Goal: Task Accomplishment & Management: Manage account settings

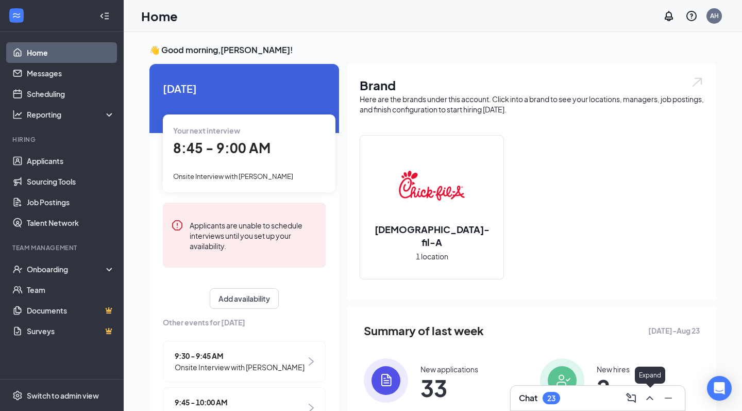
click at [650, 399] on icon "ChevronUp" at bounding box center [650, 398] width 12 height 12
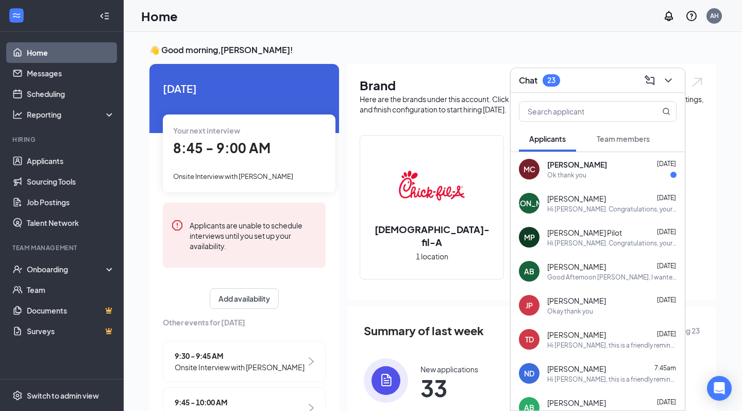
click at [594, 175] on div "Ok thank you" at bounding box center [611, 175] width 129 height 9
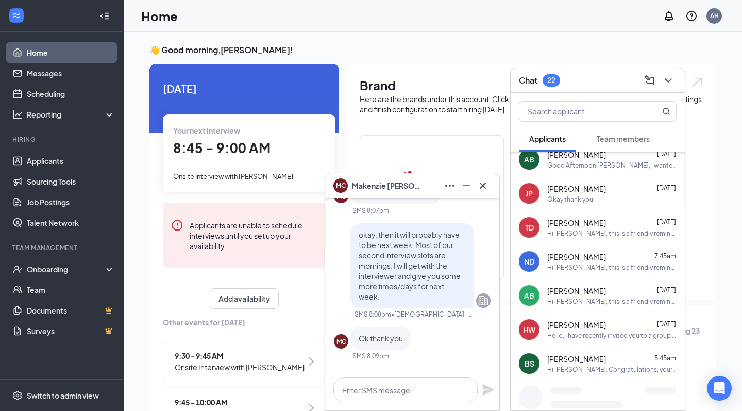
scroll to position [112, 0]
click at [600, 233] on div "Hi [PERSON_NAME], this is a friendly reminder. Your interview with [DEMOGRAPHIC…" at bounding box center [611, 232] width 129 height 9
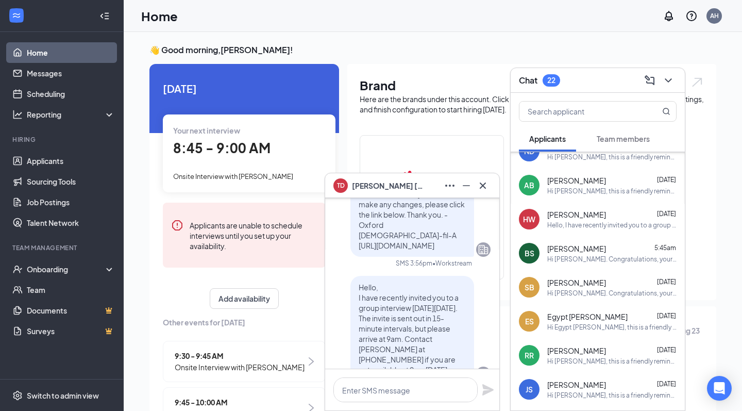
scroll to position [222, 0]
click at [670, 76] on icon "ChevronDown" at bounding box center [668, 80] width 12 height 12
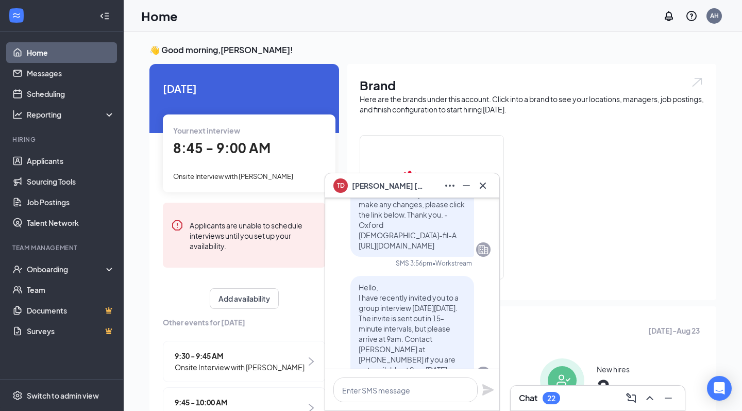
click at [223, 149] on span "8:45 - 9:00 AM" at bounding box center [221, 147] width 97 height 17
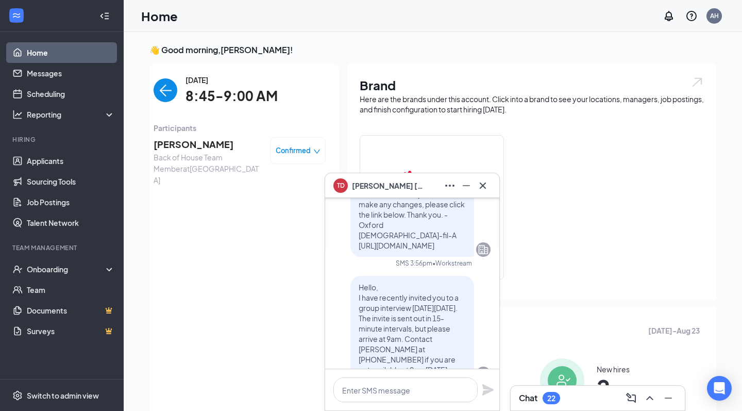
scroll to position [4, 0]
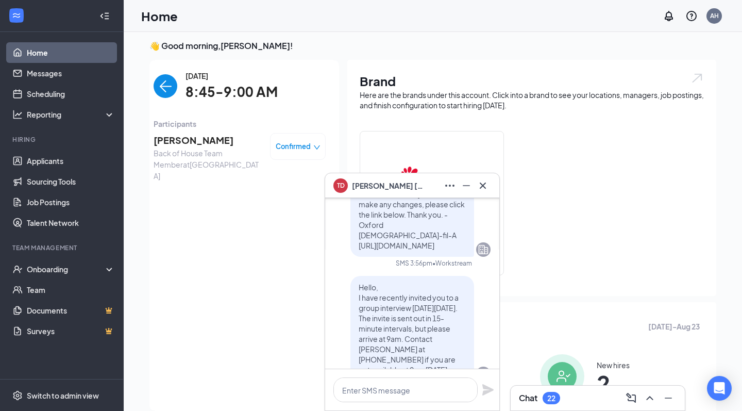
click at [168, 80] on img "back-button" at bounding box center [166, 86] width 24 height 24
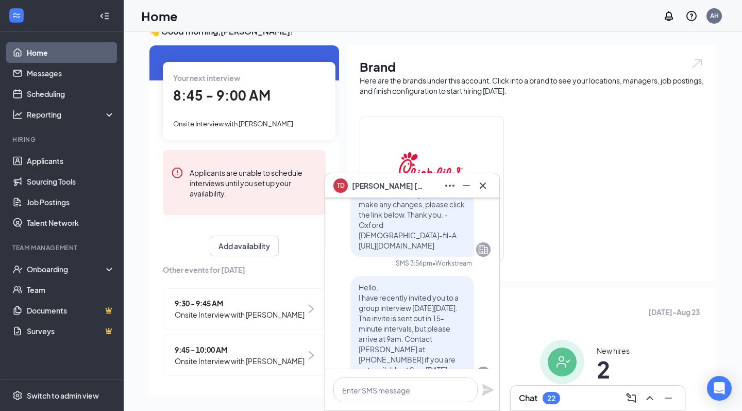
scroll to position [22, 0]
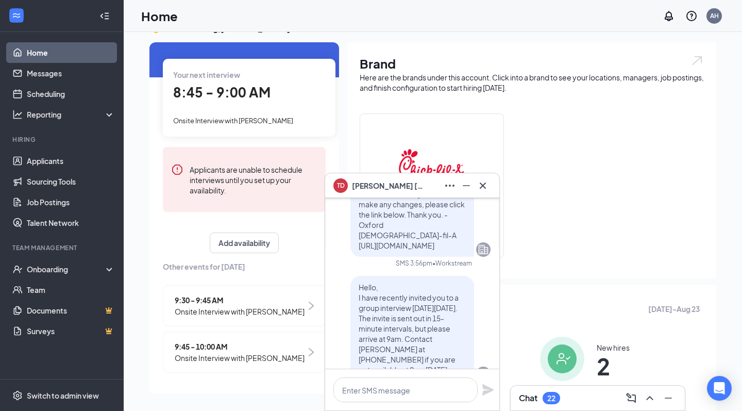
click at [216, 310] on span "Onsite Interview with [PERSON_NAME]" at bounding box center [240, 311] width 130 height 11
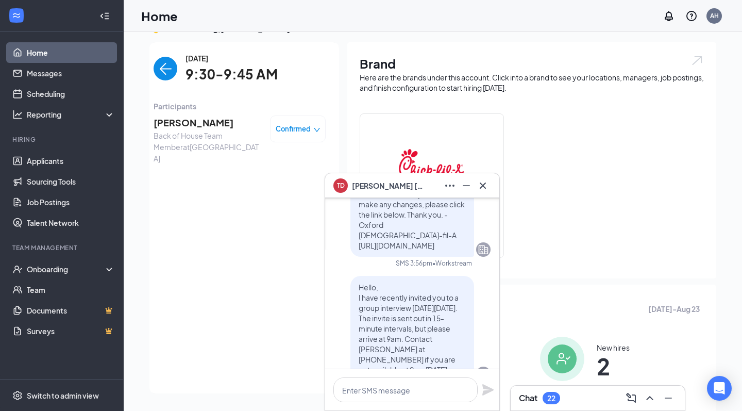
scroll to position [3, 0]
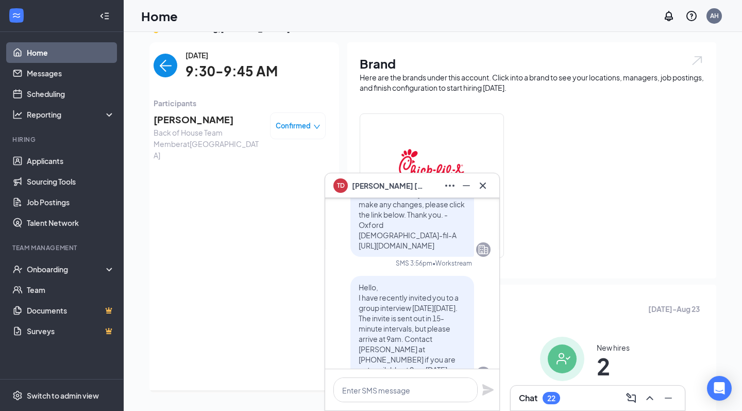
click at [166, 66] on img "back-button" at bounding box center [166, 66] width 24 height 24
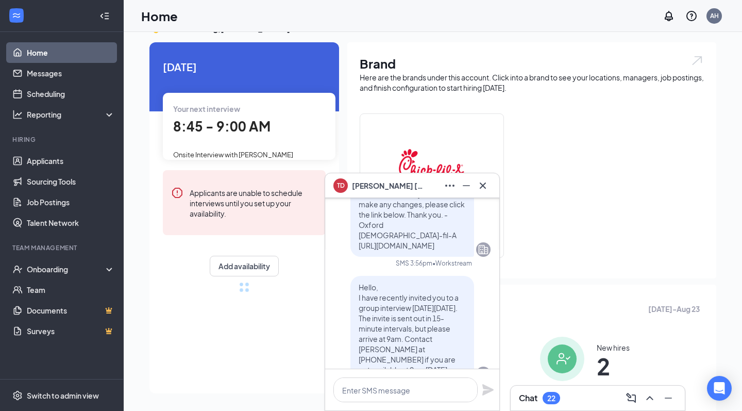
scroll to position [0, 0]
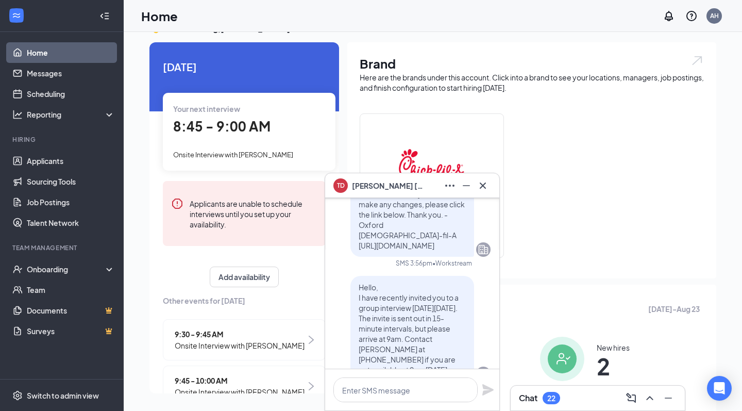
click at [313, 340] on img at bounding box center [311, 339] width 5 height 8
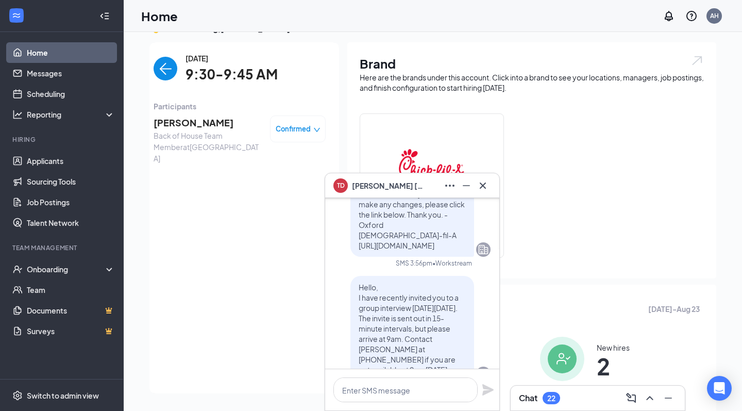
click at [171, 72] on img "back-button" at bounding box center [166, 69] width 24 height 24
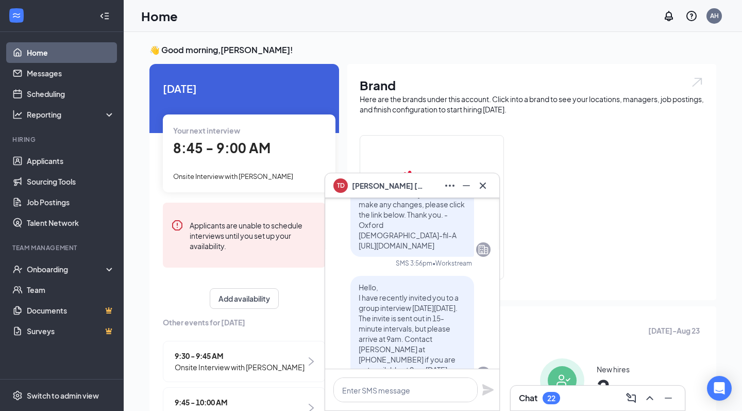
click at [222, 170] on div "Onsite Interview with [PERSON_NAME]" at bounding box center [249, 175] width 152 height 11
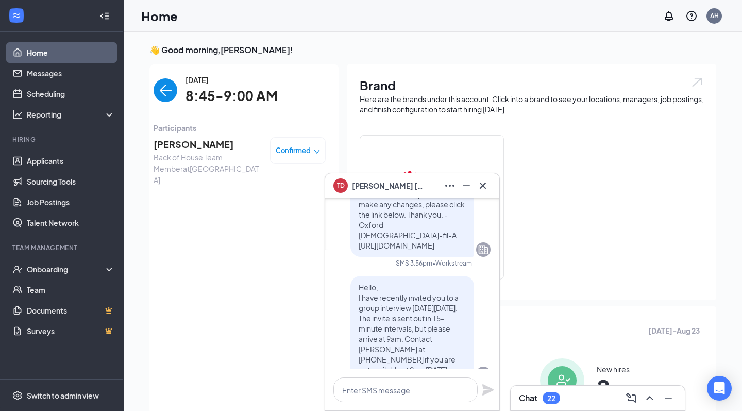
scroll to position [4, 0]
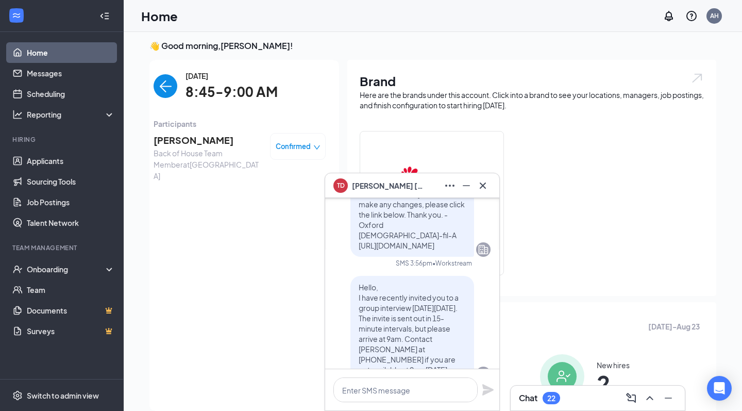
click at [183, 138] on span "[PERSON_NAME]" at bounding box center [208, 140] width 108 height 14
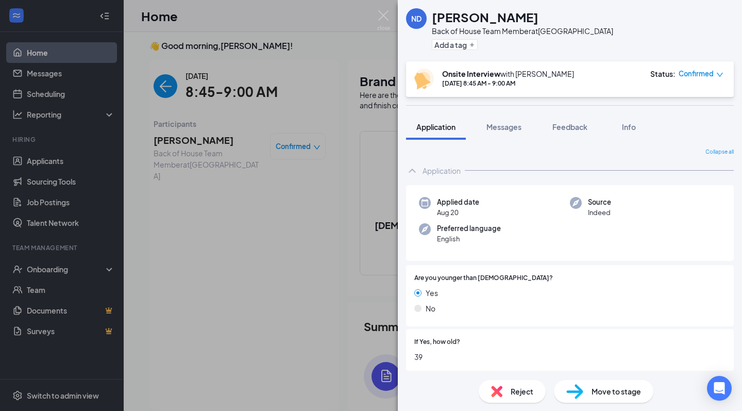
click at [446, 123] on span "Application" at bounding box center [435, 126] width 39 height 9
click at [418, 12] on div "ND" at bounding box center [416, 18] width 21 height 21
click at [457, 14] on h1 "[PERSON_NAME]" at bounding box center [485, 17] width 107 height 18
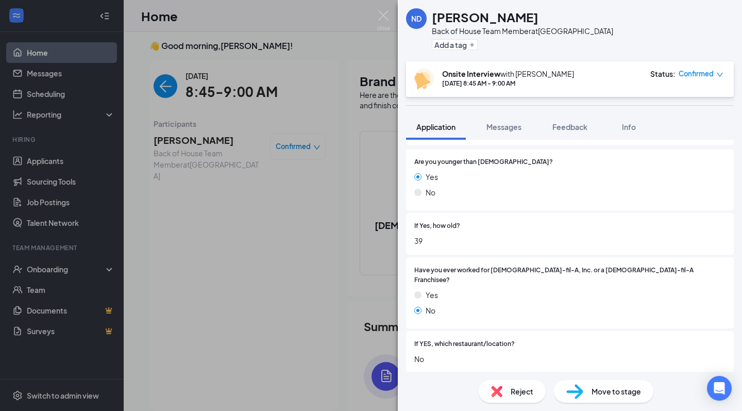
scroll to position [113, 0]
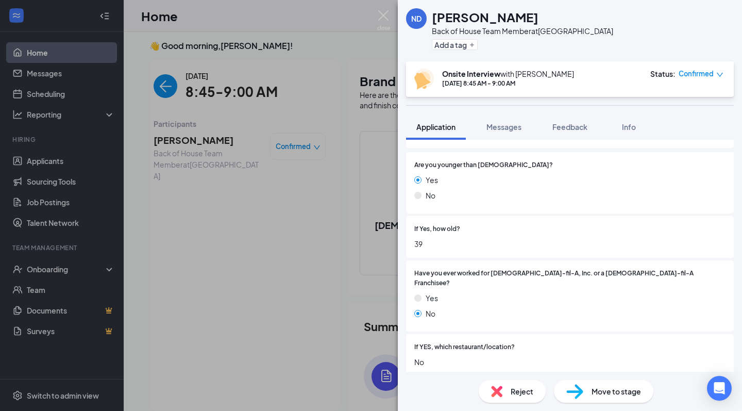
click at [209, 209] on div "ND [PERSON_NAME] Back of House Team Member at [GEOGRAPHIC_DATA] Add a tag Onsit…" at bounding box center [371, 205] width 742 height 411
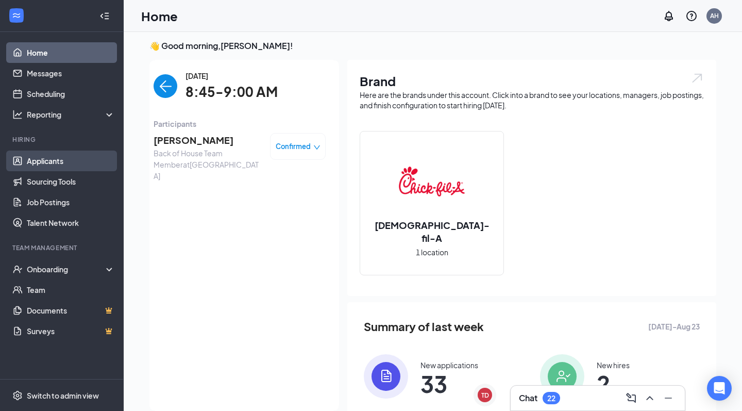
click at [59, 163] on link "Applicants" at bounding box center [71, 160] width 88 height 21
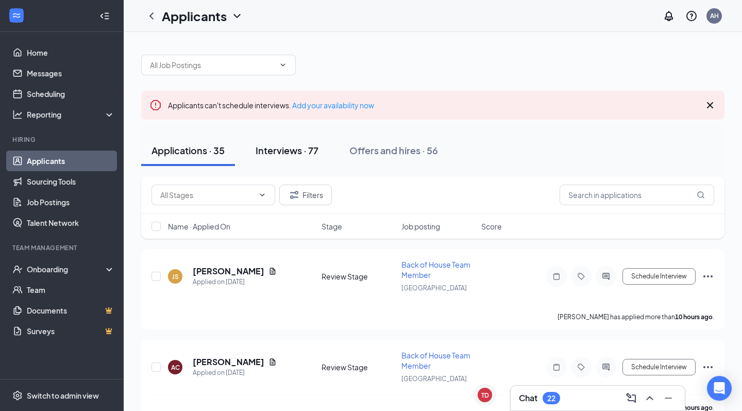
click at [290, 153] on div "Interviews · 77" at bounding box center [287, 150] width 63 height 13
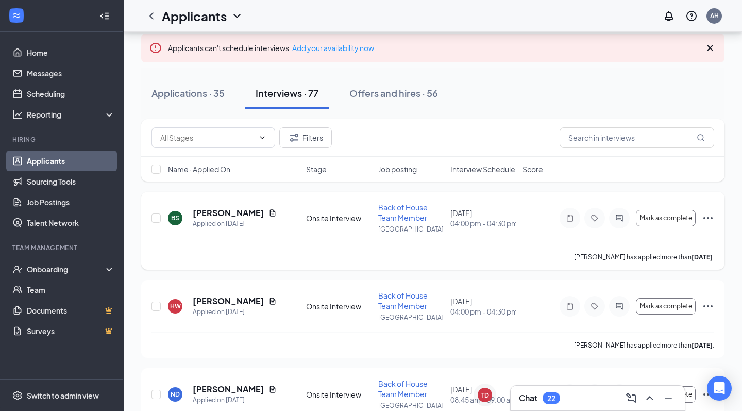
scroll to position [59, 0]
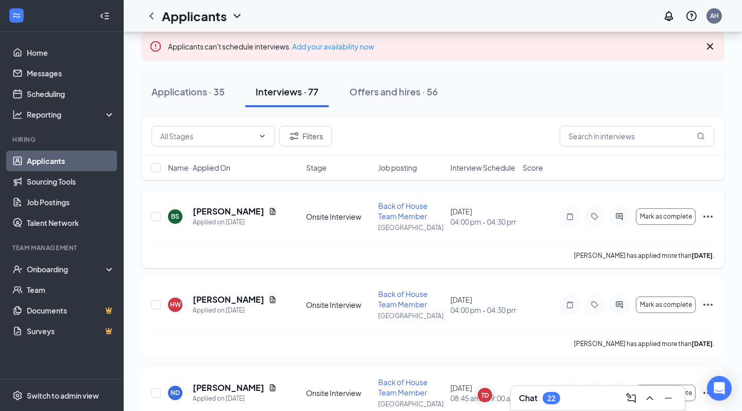
click at [709, 216] on icon "Ellipses" at bounding box center [708, 216] width 12 height 12
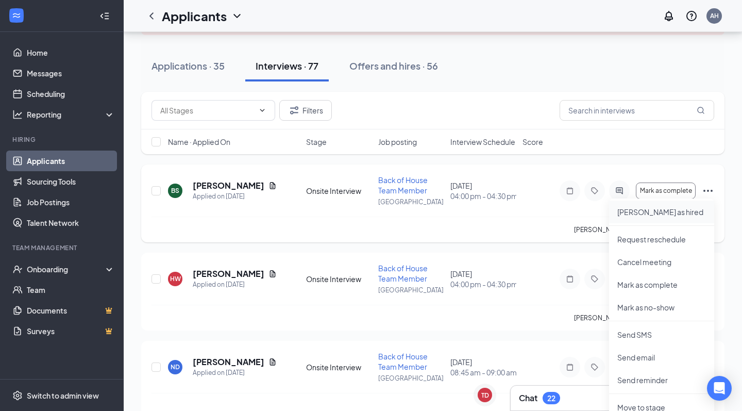
scroll to position [82, 0]
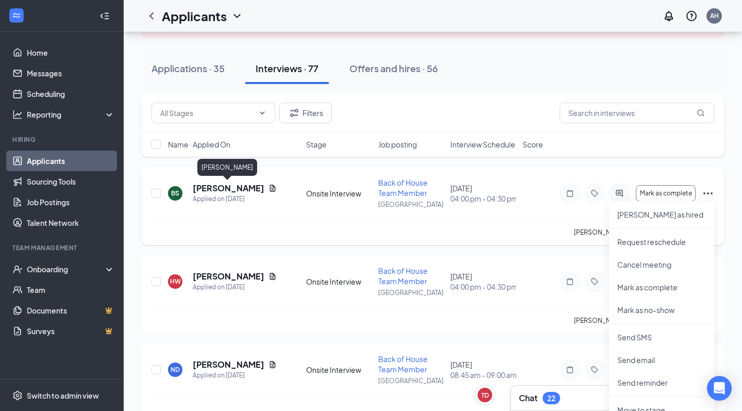
click at [237, 189] on h5 "[PERSON_NAME]" at bounding box center [229, 187] width 72 height 11
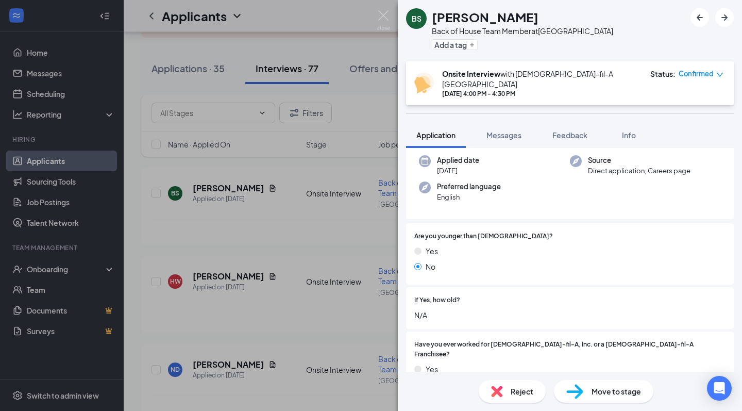
scroll to position [78, 0]
click at [496, 134] on button "Messages" at bounding box center [504, 135] width 56 height 26
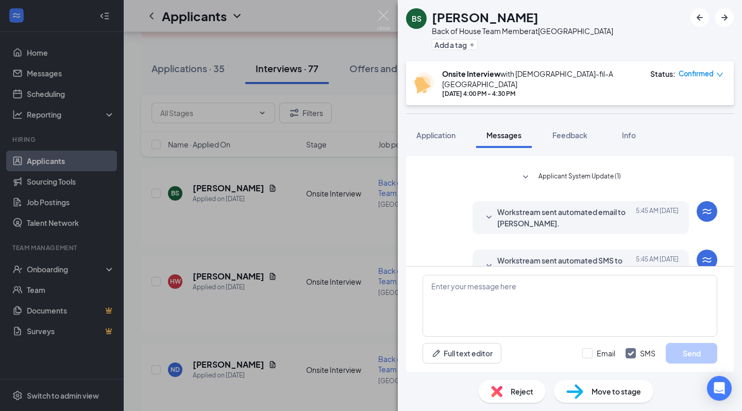
scroll to position [377, 0]
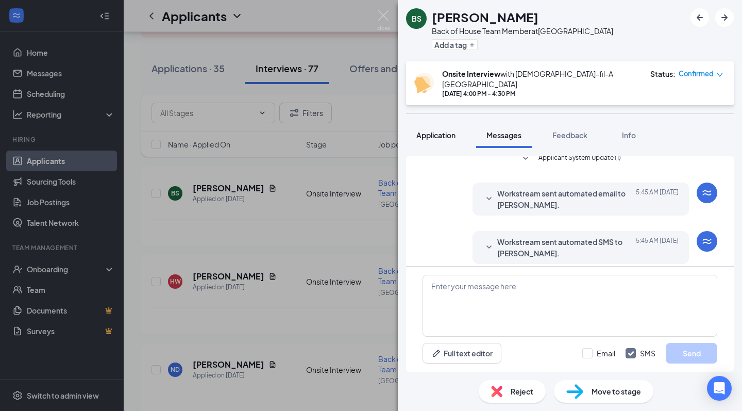
click at [427, 130] on span "Application" at bounding box center [435, 134] width 39 height 9
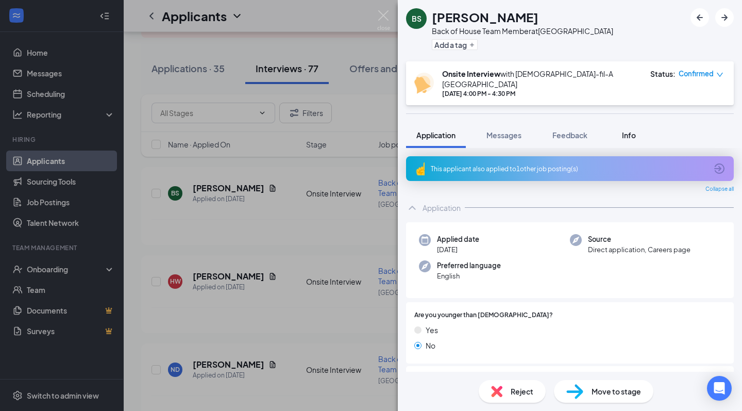
click at [632, 130] on span "Info" at bounding box center [629, 134] width 14 height 9
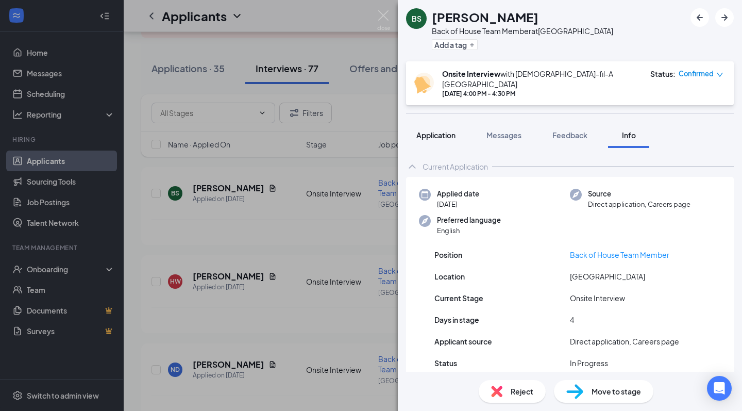
click at [429, 130] on span "Application" at bounding box center [435, 134] width 39 height 9
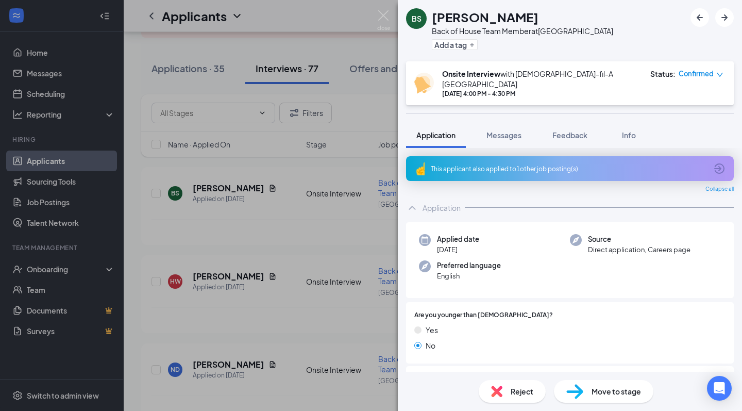
click at [719, 162] on icon "ArrowCircle" at bounding box center [719, 168] width 12 height 12
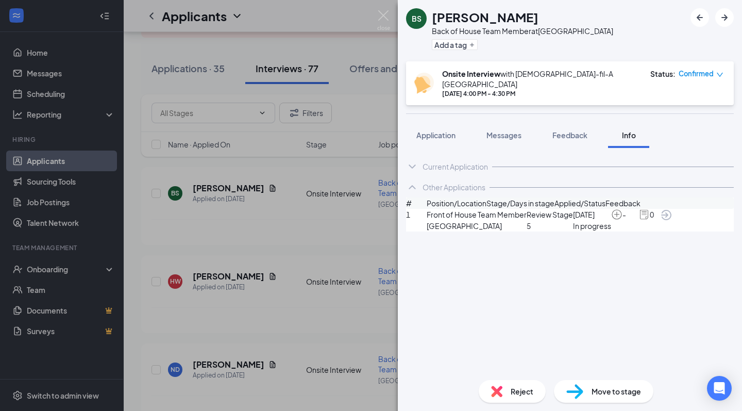
click at [719, 166] on div at bounding box center [613, 166] width 242 height 1
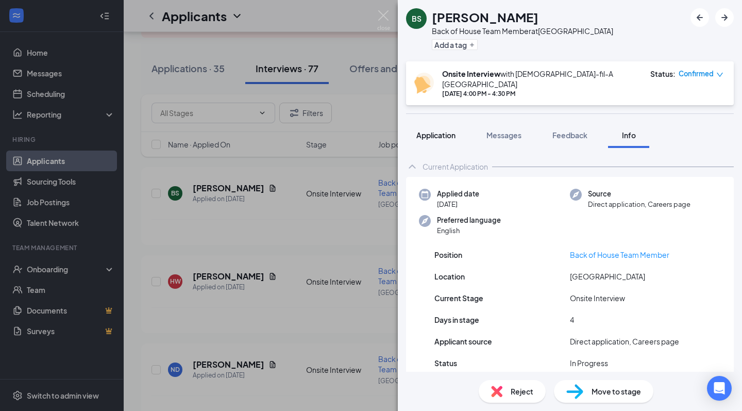
click at [441, 130] on span "Application" at bounding box center [435, 134] width 39 height 9
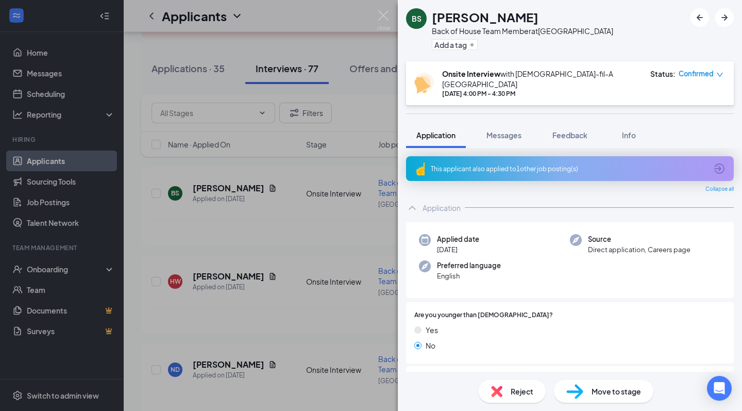
click at [419, 18] on div "BS" at bounding box center [417, 18] width 10 height 10
click at [266, 223] on div "BS [PERSON_NAME] Back of House Team Member at [GEOGRAPHIC_DATA] Add a tag Onsit…" at bounding box center [371, 205] width 742 height 411
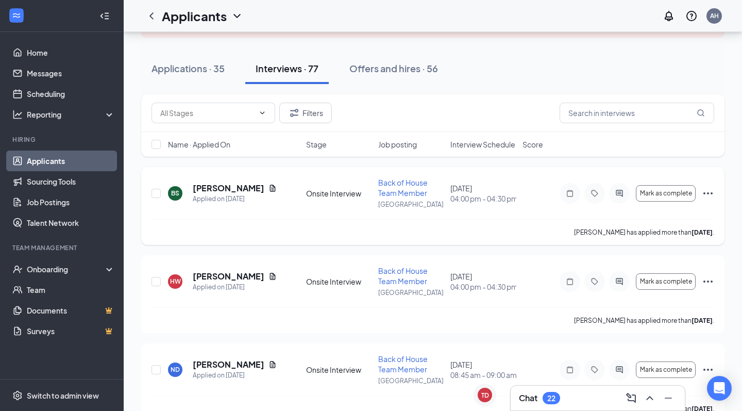
click at [713, 193] on icon "Ellipses" at bounding box center [708, 193] width 12 height 12
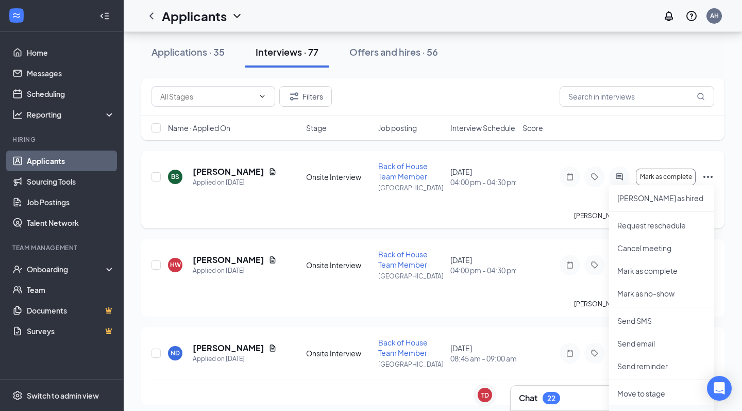
scroll to position [86, 0]
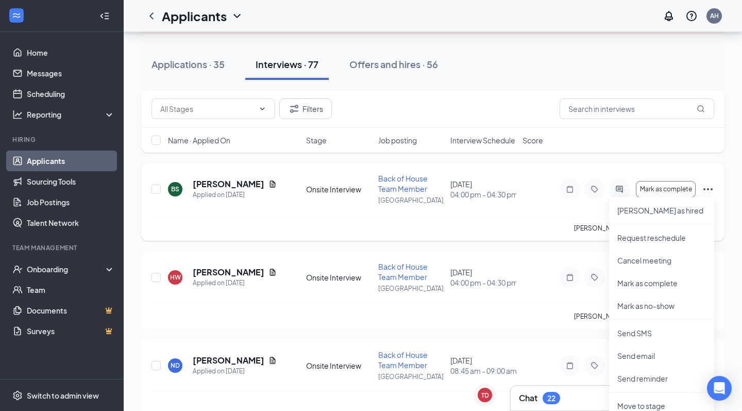
click at [491, 209] on div "BS [PERSON_NAME] Applied on [DATE] Onsite Interview Back of House Team Member […" at bounding box center [432, 194] width 563 height 42
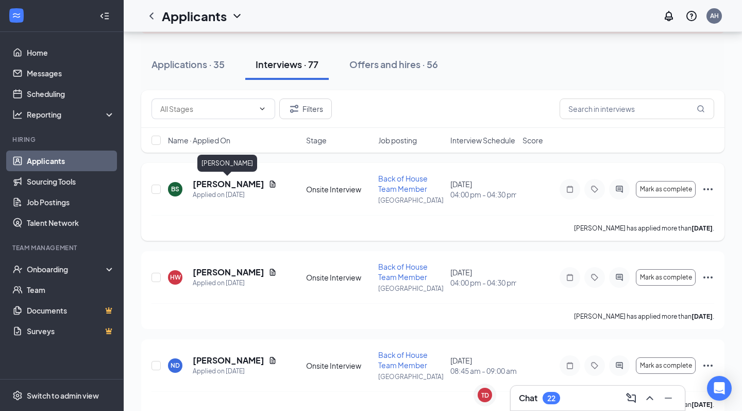
click at [227, 189] on h5 "[PERSON_NAME]" at bounding box center [229, 183] width 72 height 11
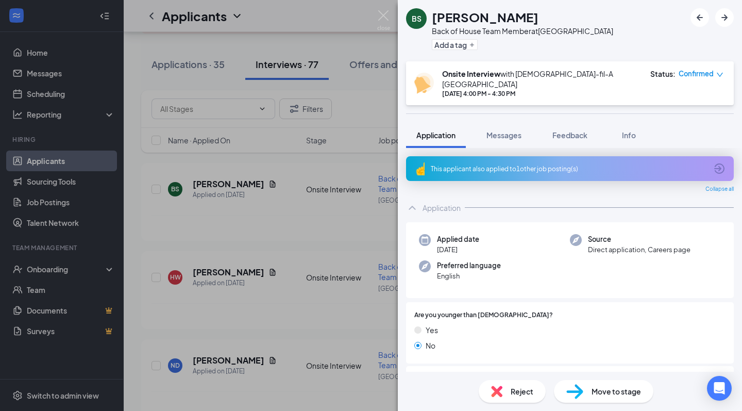
click at [229, 181] on div "BS [PERSON_NAME] Back of House Team Member at [GEOGRAPHIC_DATA] Add a tag Onsit…" at bounding box center [371, 205] width 742 height 411
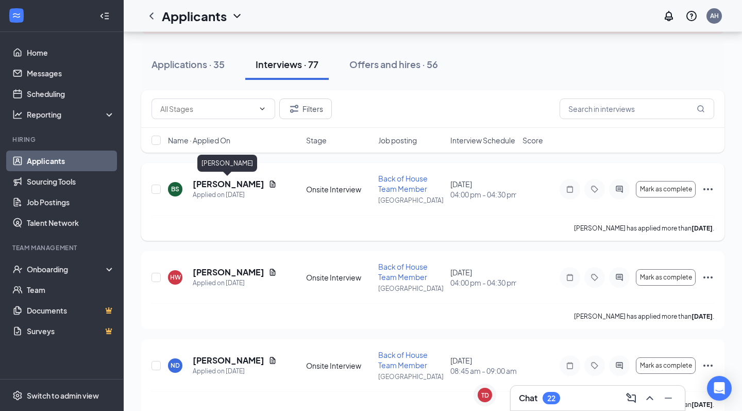
click at [230, 182] on h5 "[PERSON_NAME]" at bounding box center [229, 183] width 72 height 11
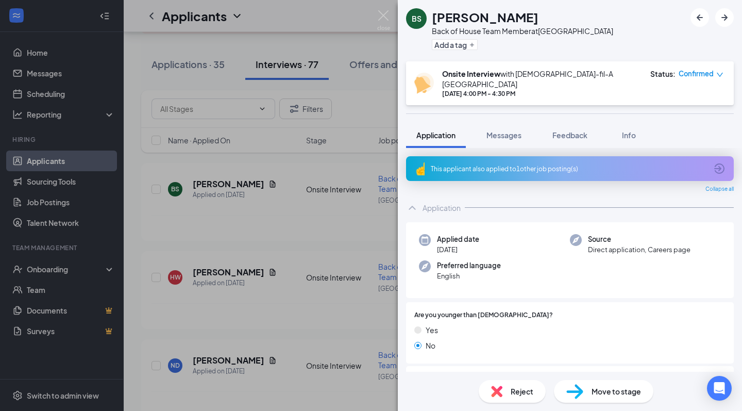
click at [370, 77] on div "BS [PERSON_NAME] Back of House Team Member at [GEOGRAPHIC_DATA] Add a tag Onsit…" at bounding box center [371, 205] width 742 height 411
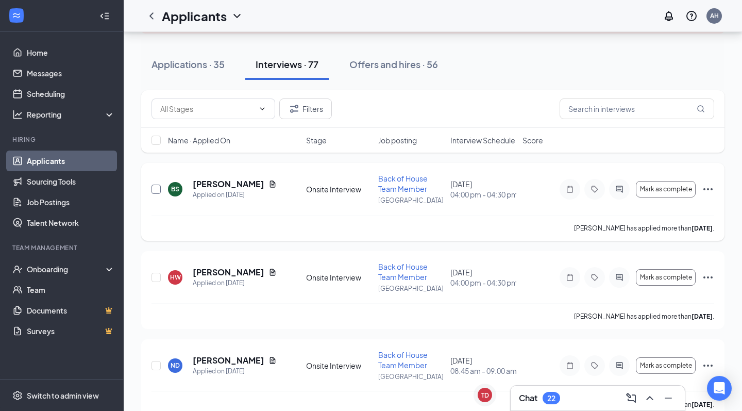
click at [157, 187] on input "checkbox" at bounding box center [155, 188] width 9 height 9
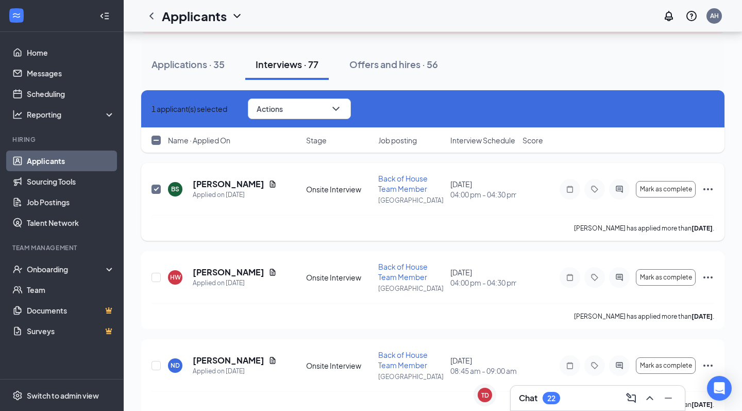
click at [709, 186] on icon "Ellipses" at bounding box center [708, 189] width 12 height 12
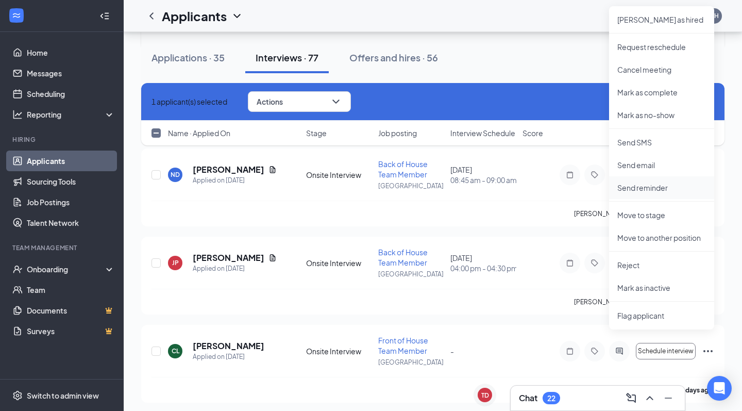
scroll to position [278, 0]
click at [268, 200] on div "[PERSON_NAME] has applied more than [DATE] ." at bounding box center [432, 212] width 563 height 26
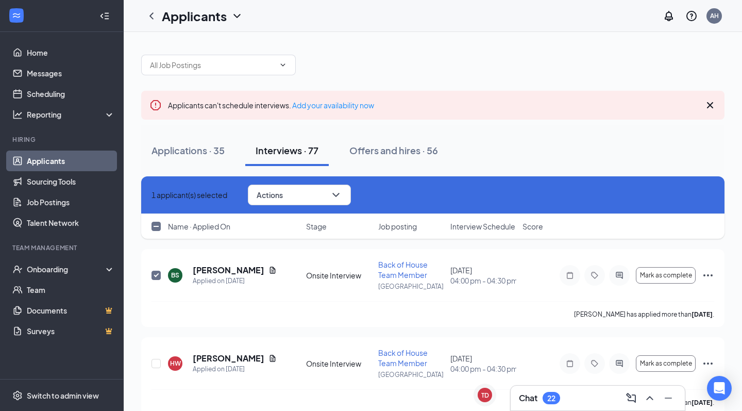
scroll to position [0, 0]
click at [158, 275] on input "checkbox" at bounding box center [155, 275] width 9 height 9
checkbox input "false"
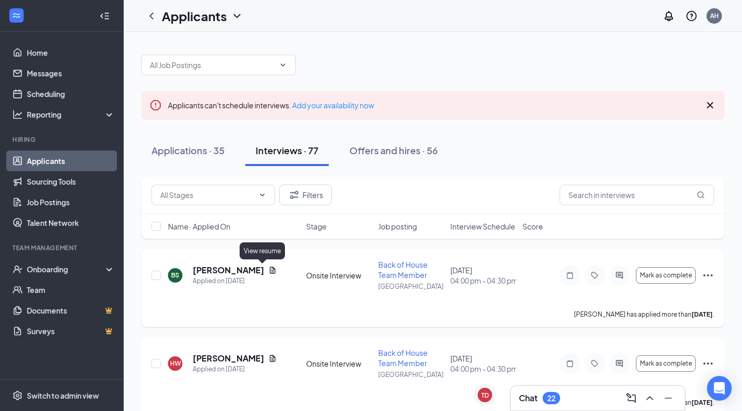
click at [270, 270] on icon "Document" at bounding box center [273, 269] width 6 height 7
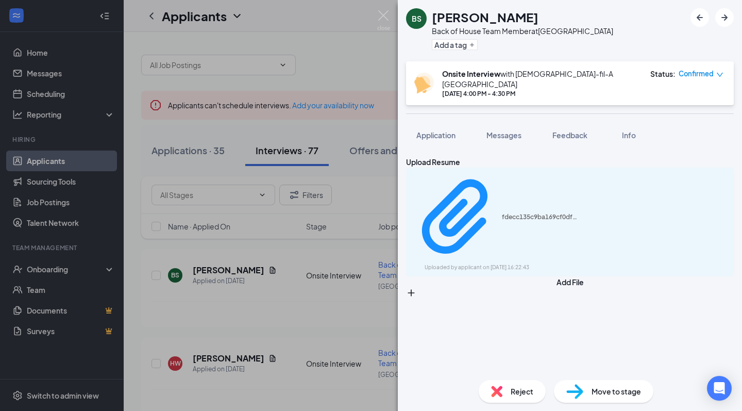
click at [729, 223] on icon "Download" at bounding box center [734, 227] width 10 height 9
click at [443, 130] on span "Application" at bounding box center [435, 134] width 39 height 9
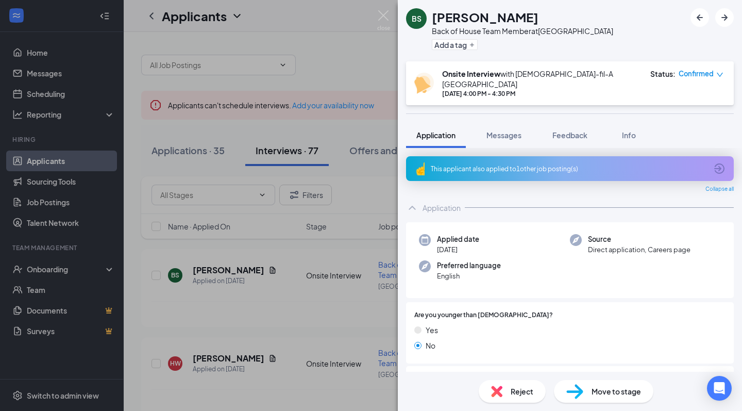
drag, startPoint x: 654, startPoint y: 410, endPoint x: 441, endPoint y: 283, distance: 248.9
click at [441, 283] on div "Applied date [DATE] Source Direct application, Careers page Preferred language …" at bounding box center [570, 260] width 328 height 76
click at [375, 45] on div "BS [PERSON_NAME] Back of House Team Member at [GEOGRAPHIC_DATA] Add a tag Onsit…" at bounding box center [371, 205] width 742 height 411
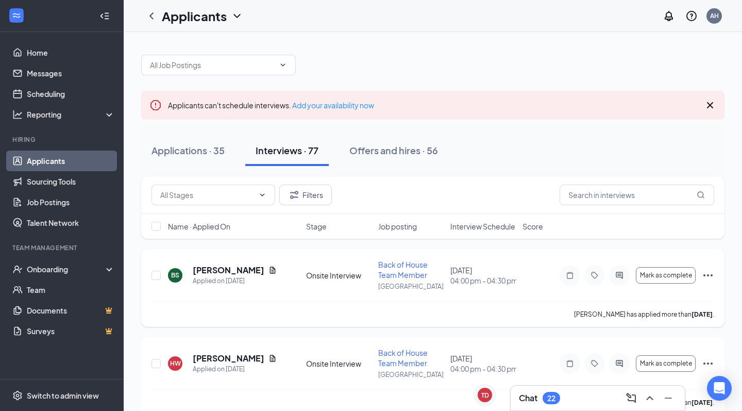
click at [386, 268] on span "Back of House Team Member" at bounding box center [402, 270] width 49 height 20
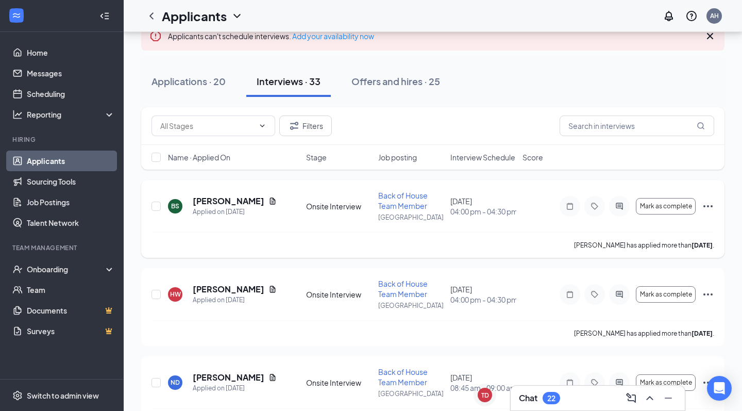
scroll to position [116, 0]
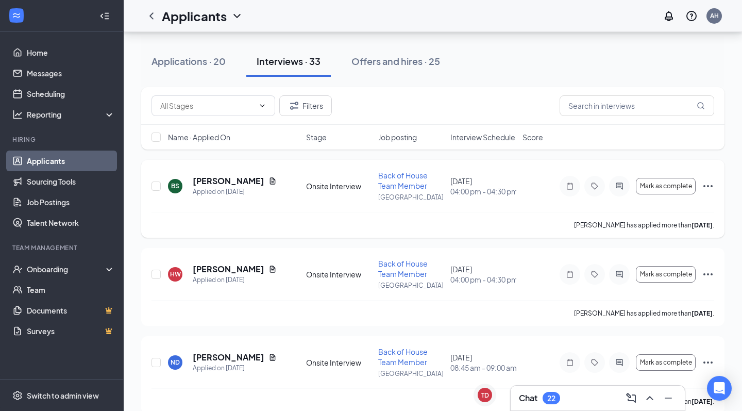
click at [548, 215] on div "[PERSON_NAME] has applied more than [DATE] ." at bounding box center [432, 225] width 563 height 26
click at [705, 187] on icon "Ellipses" at bounding box center [708, 186] width 12 height 12
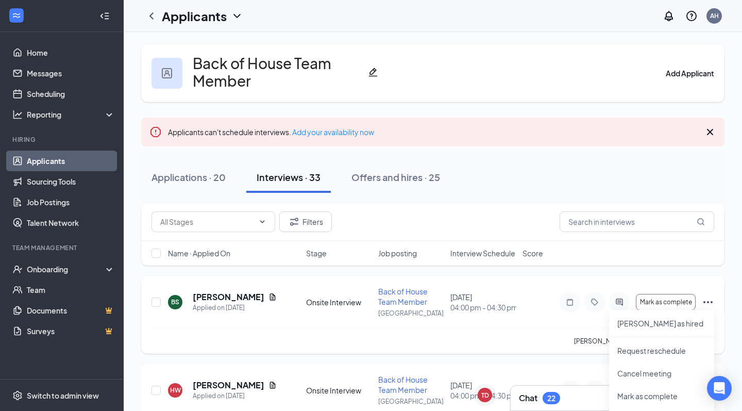
scroll to position [0, 0]
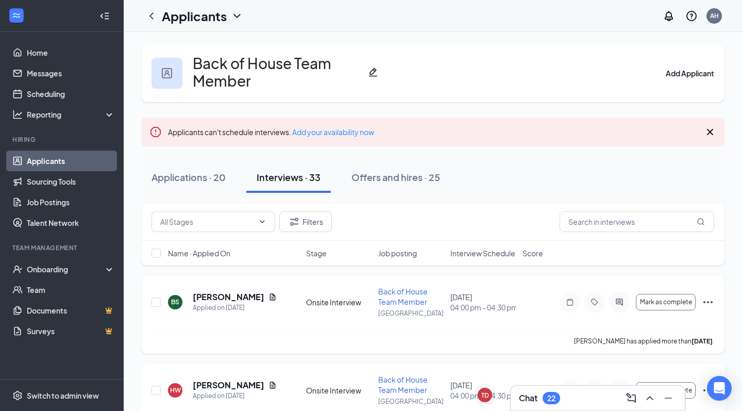
click at [313, 321] on div "BS [PERSON_NAME] Applied on [DATE] Onsite Interview Back of House Team Member […" at bounding box center [432, 307] width 563 height 42
click at [326, 302] on div "Onsite Interview" at bounding box center [339, 302] width 66 height 10
click at [473, 292] on div "[DATE] 04:00 pm - 04:30 pm" at bounding box center [483, 302] width 66 height 21
click at [184, 301] on div "BS [PERSON_NAME] Applied on [DATE]" at bounding box center [234, 302] width 132 height 22
click at [176, 301] on div "BS" at bounding box center [175, 301] width 8 height 9
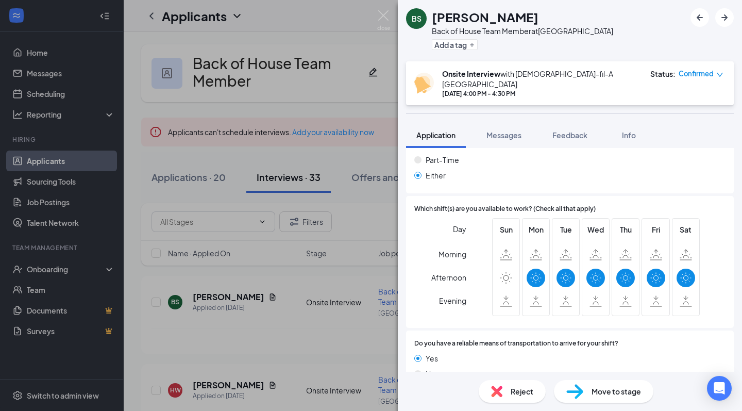
scroll to position [611, 0]
click at [229, 306] on div "BS [PERSON_NAME] Back of House Team Member at [GEOGRAPHIC_DATA] Add a tag Onsit…" at bounding box center [371, 205] width 742 height 411
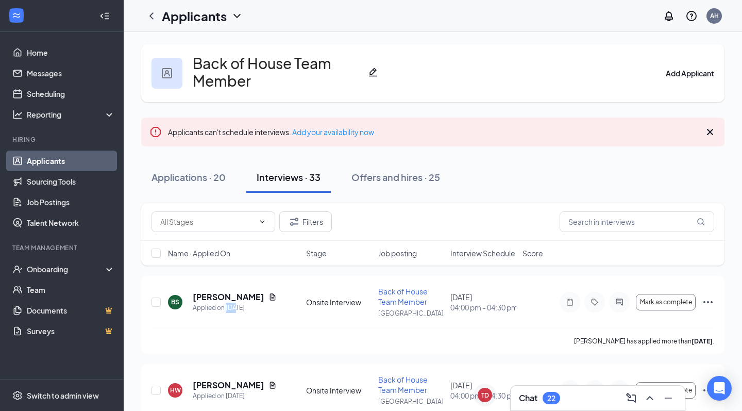
click at [229, 306] on div "Applied on [DATE]" at bounding box center [235, 307] width 84 height 10
click at [287, 301] on div "BS [PERSON_NAME] Applied on [DATE]" at bounding box center [234, 302] width 132 height 22
click at [165, 176] on div "Applications · 20" at bounding box center [188, 177] width 74 height 13
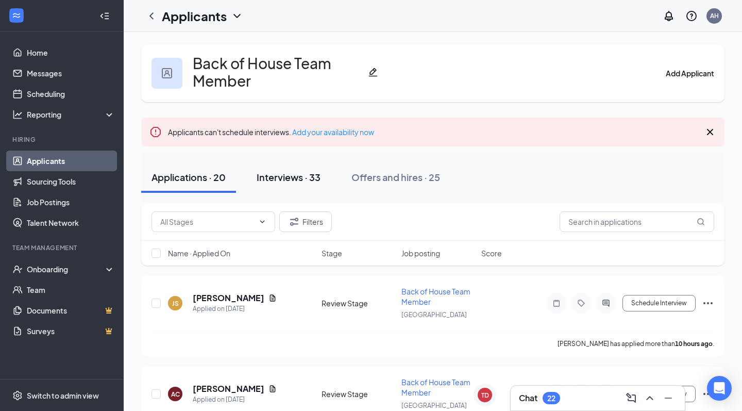
click at [287, 176] on div "Interviews · 33" at bounding box center [289, 177] width 64 height 13
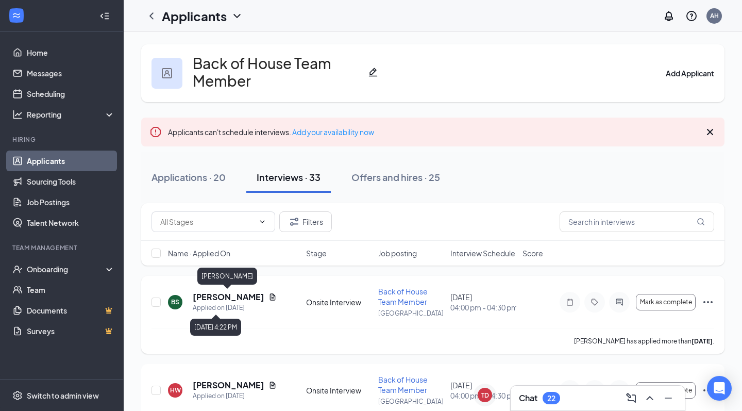
click at [222, 298] on h5 "[PERSON_NAME]" at bounding box center [229, 296] width 72 height 11
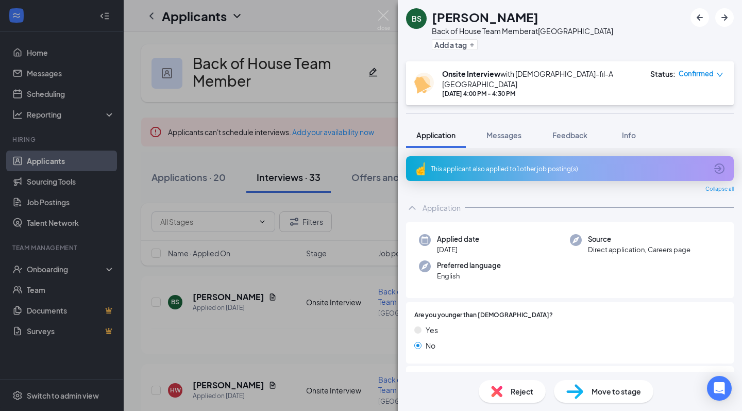
click at [286, 332] on div "BS [PERSON_NAME] Back of House Team Member at [GEOGRAPHIC_DATA] Add a tag Onsit…" at bounding box center [371, 205] width 742 height 411
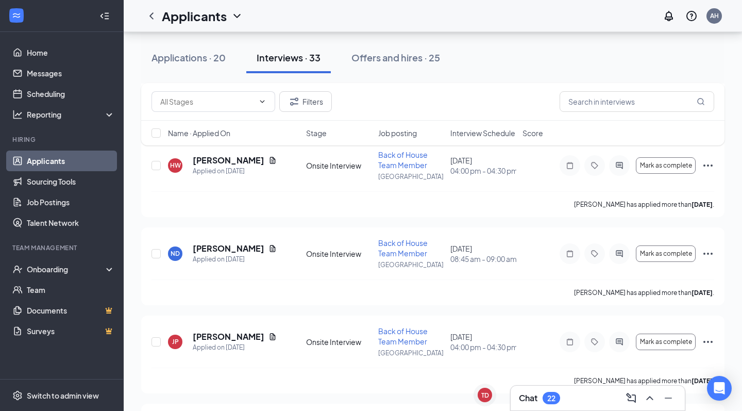
scroll to position [226, 0]
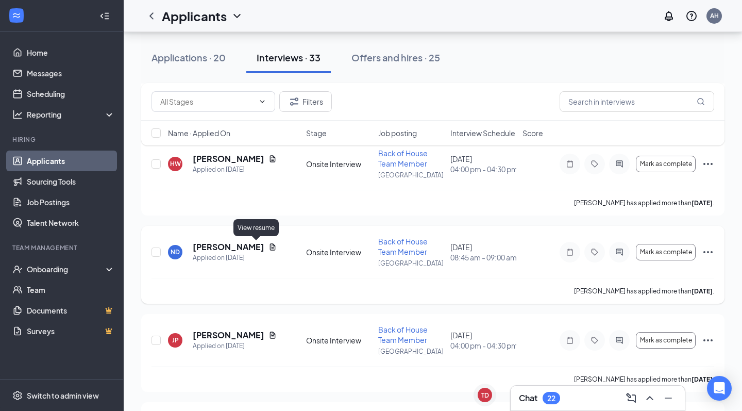
click at [270, 247] on icon "Document" at bounding box center [273, 246] width 6 height 7
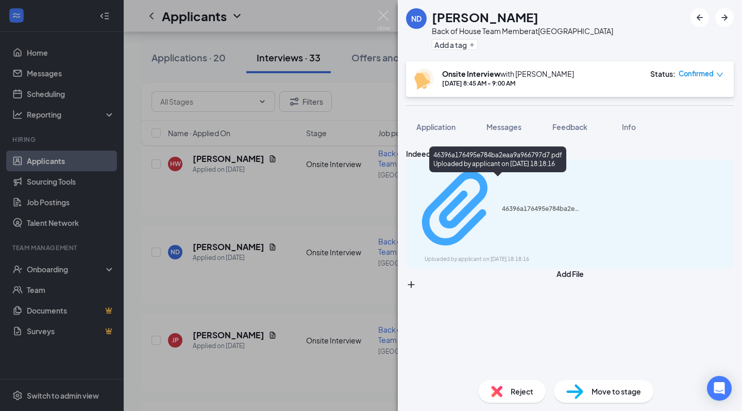
click at [428, 183] on icon "Paperclip" at bounding box center [454, 208] width 65 height 74
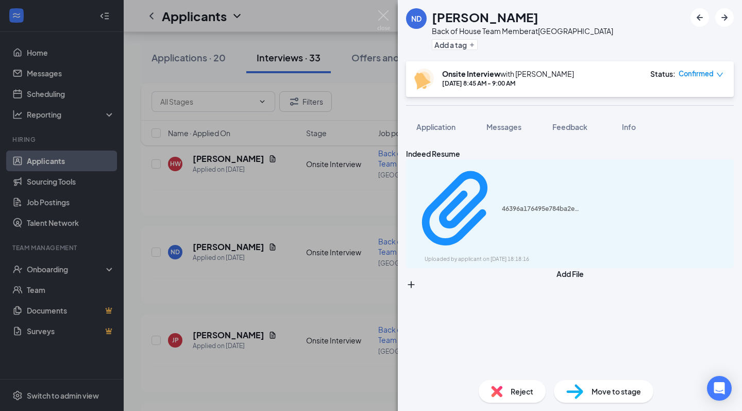
click at [377, 256] on div "ND [PERSON_NAME] Back of House Team Member at [GEOGRAPHIC_DATA] Add a tag Onsit…" at bounding box center [371, 205] width 742 height 411
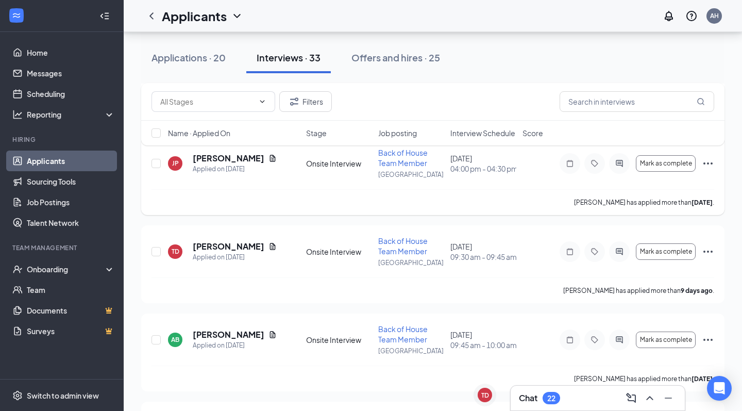
scroll to position [410, 0]
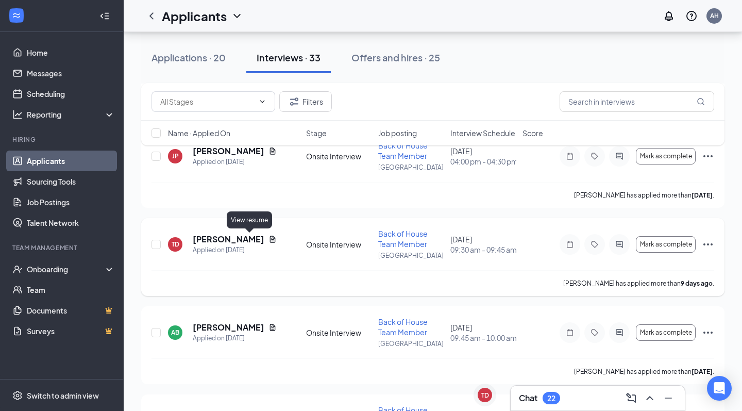
click at [270, 242] on icon "Document" at bounding box center [273, 238] width 6 height 7
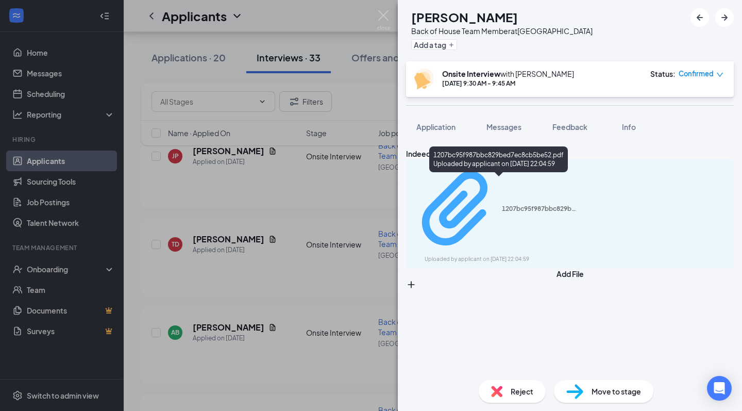
click at [428, 186] on icon "Paperclip" at bounding box center [457, 209] width 90 height 90
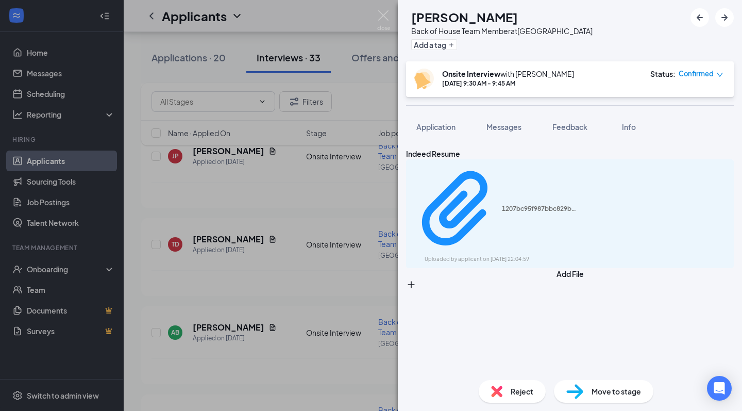
click at [277, 272] on div "TD [PERSON_NAME] Back of House Team Member at [GEOGRAPHIC_DATA] Add a tag Onsit…" at bounding box center [371, 205] width 742 height 411
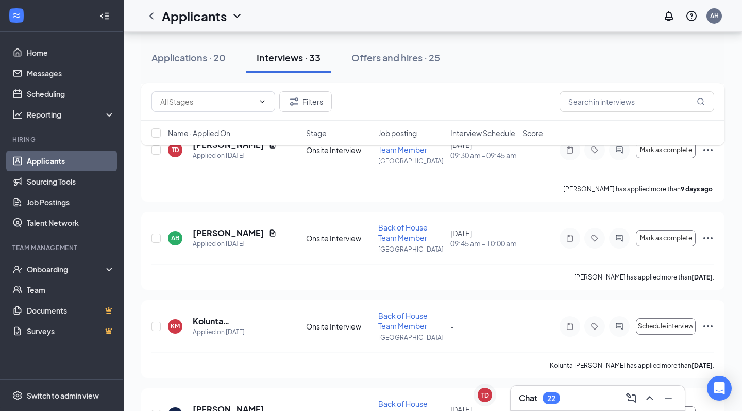
scroll to position [505, 0]
click at [268, 234] on icon "Document" at bounding box center [272, 232] width 8 height 8
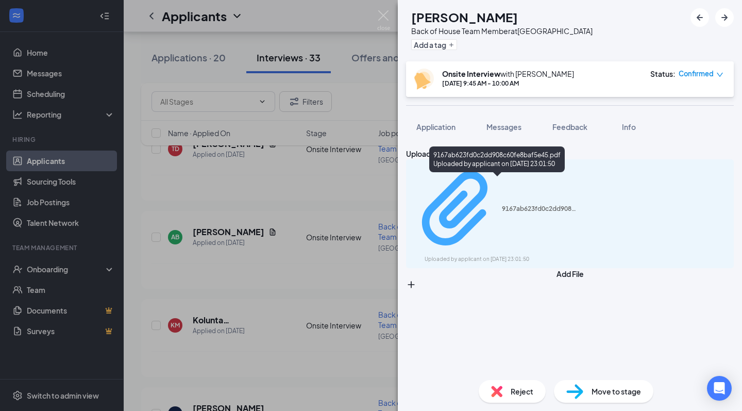
click at [429, 183] on icon "Paperclip" at bounding box center [457, 209] width 90 height 90
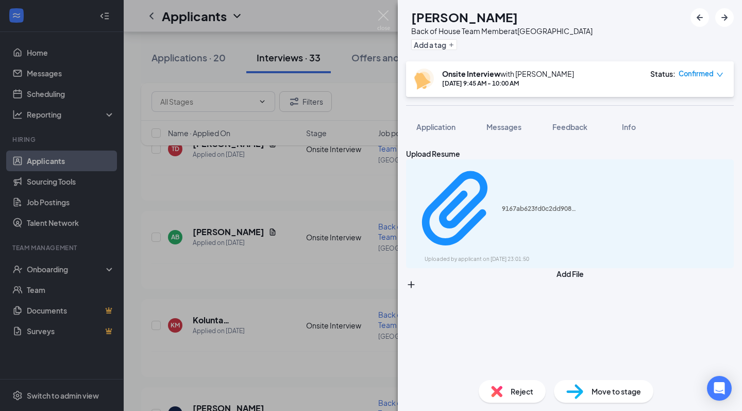
click at [336, 273] on div "AB [PERSON_NAME] Back of House Team Member at [GEOGRAPHIC_DATA] Add a tag Onsit…" at bounding box center [371, 205] width 742 height 411
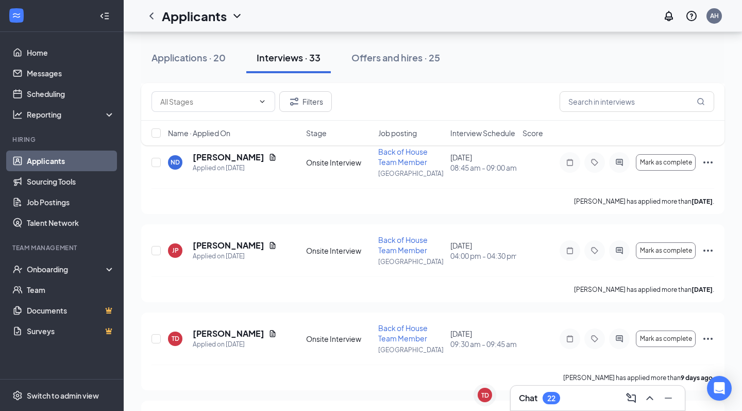
scroll to position [320, 0]
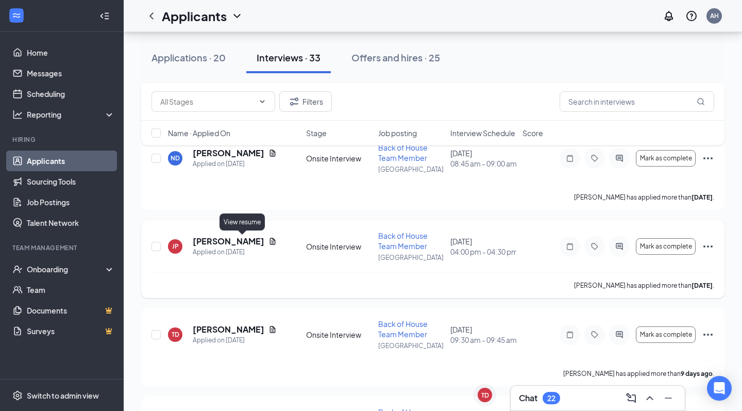
click at [268, 241] on icon "Document" at bounding box center [272, 241] width 8 height 8
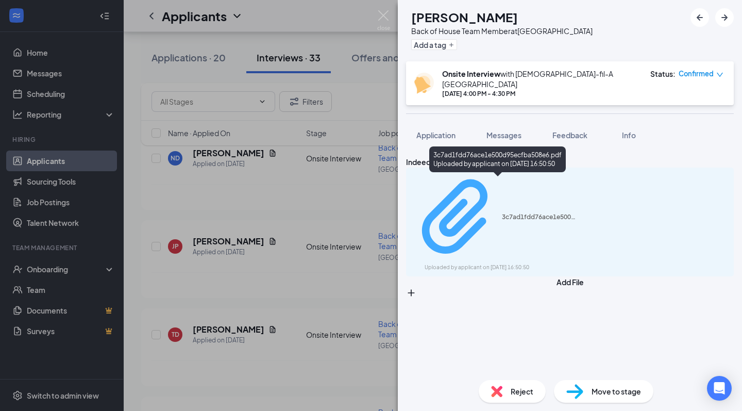
click at [427, 184] on icon "Paperclip" at bounding box center [454, 216] width 65 height 74
